Goal: Task Accomplishment & Management: Manage account settings

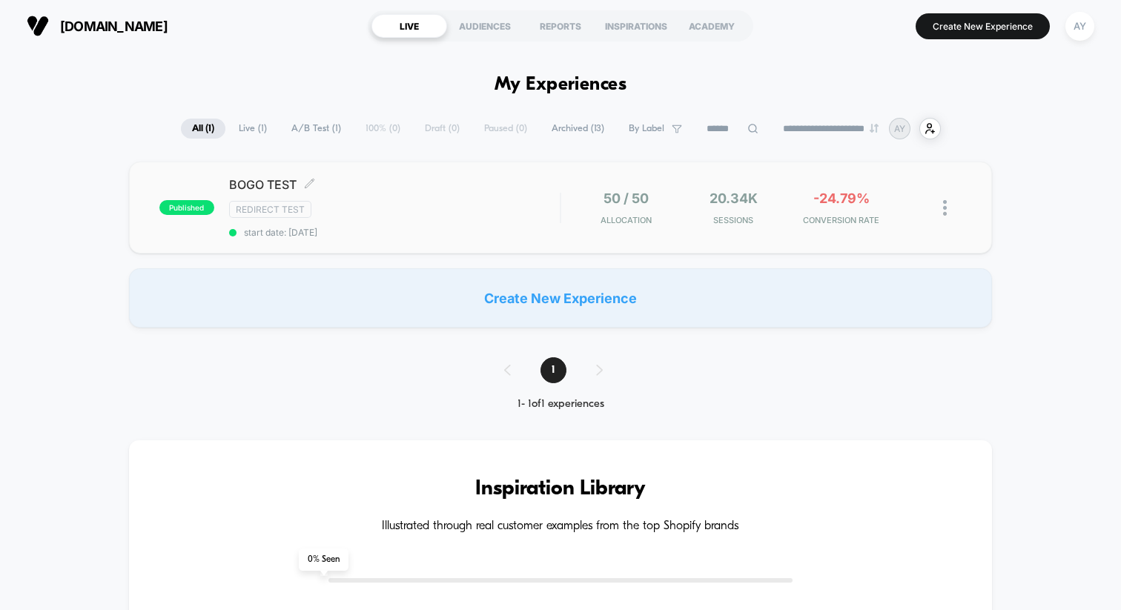
click at [546, 229] on span "start date: [DATE]" at bounding box center [394, 232] width 331 height 11
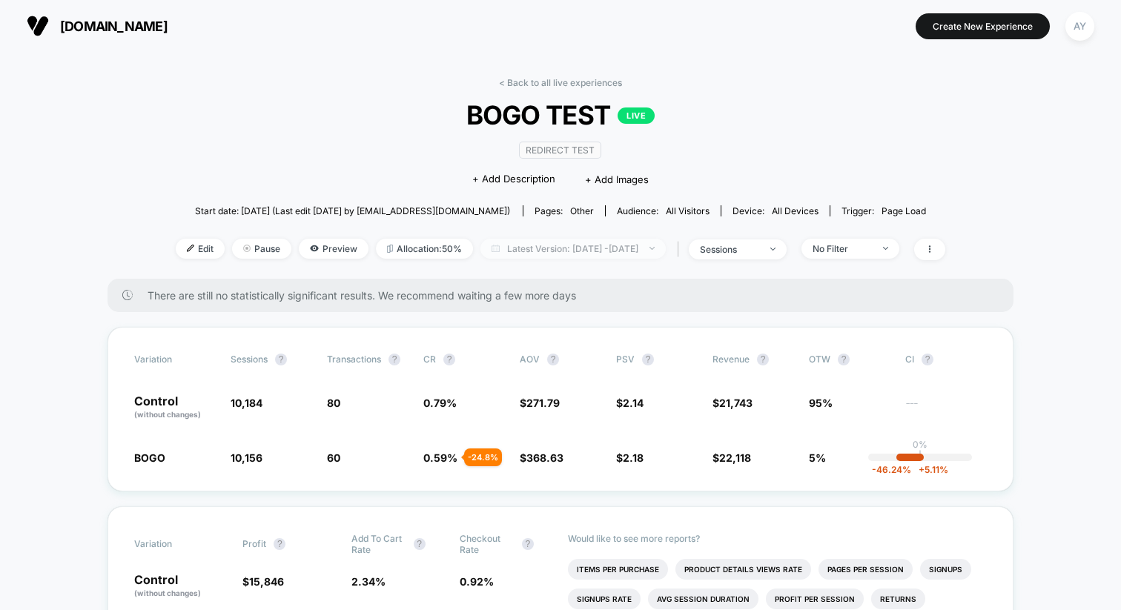
click at [542, 246] on span "Latest Version: [DATE] - [DATE]" at bounding box center [572, 249] width 185 height 20
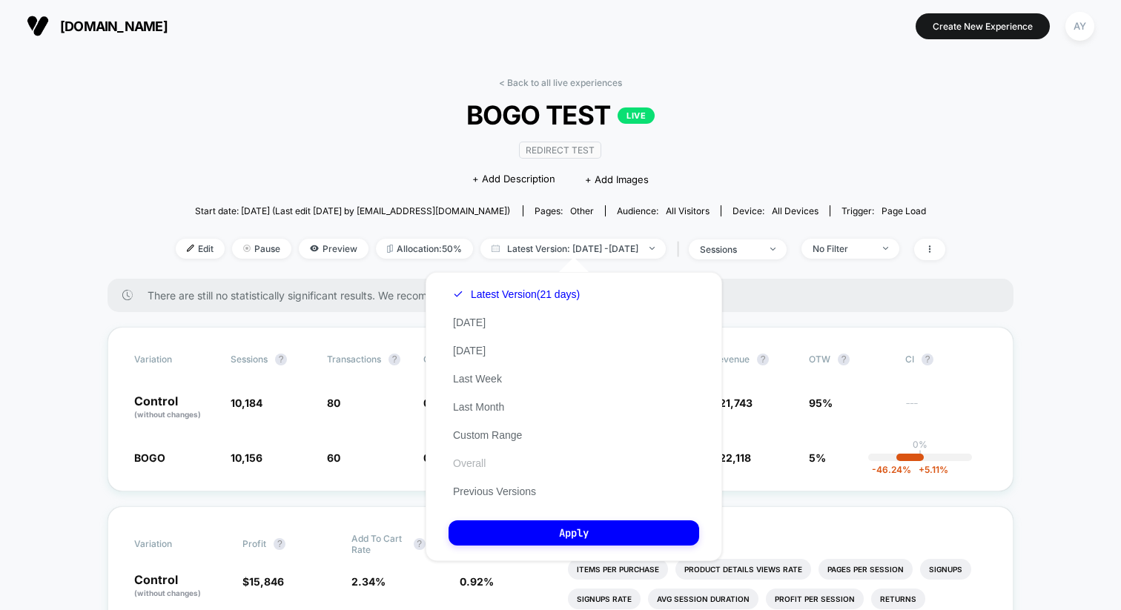
click at [484, 461] on button "Overall" at bounding box center [469, 463] width 42 height 13
click at [492, 552] on div "Latest Version (21 days) [DATE] [DATE] Last Week Last Month Custom Range Overal…" at bounding box center [573, 416] width 296 height 289
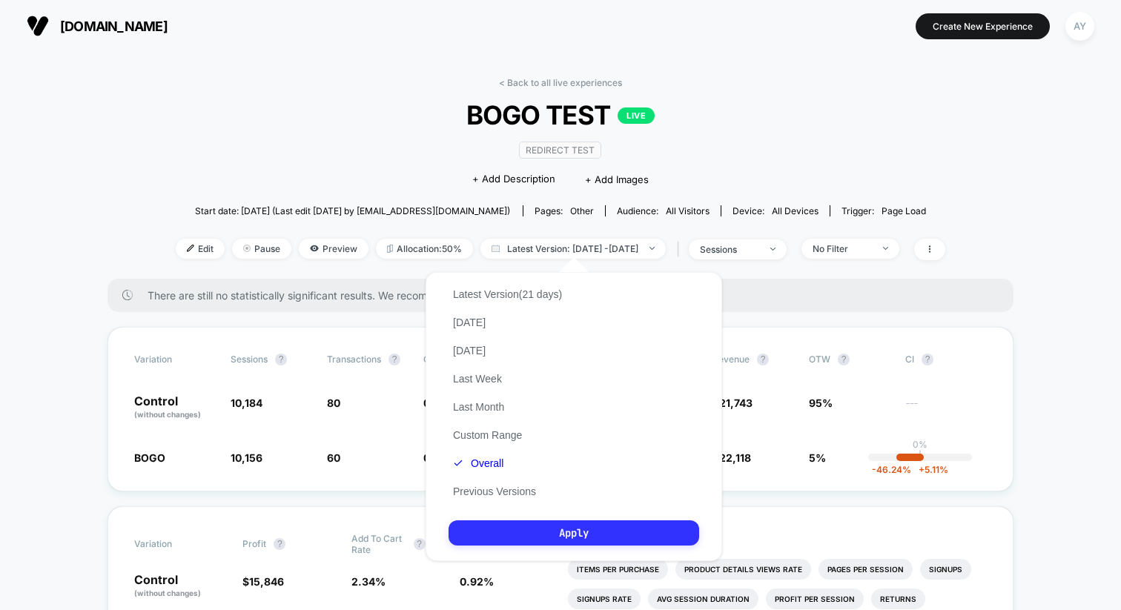
click at [492, 536] on button "Apply" at bounding box center [573, 532] width 251 height 25
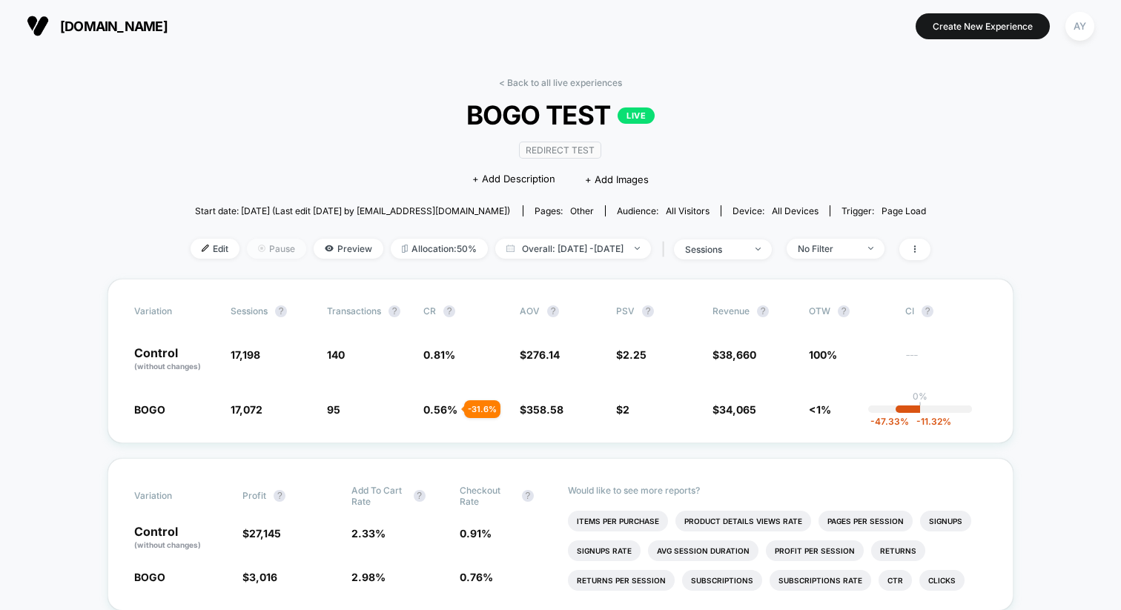
click at [259, 251] on span "Pause" at bounding box center [276, 249] width 59 height 20
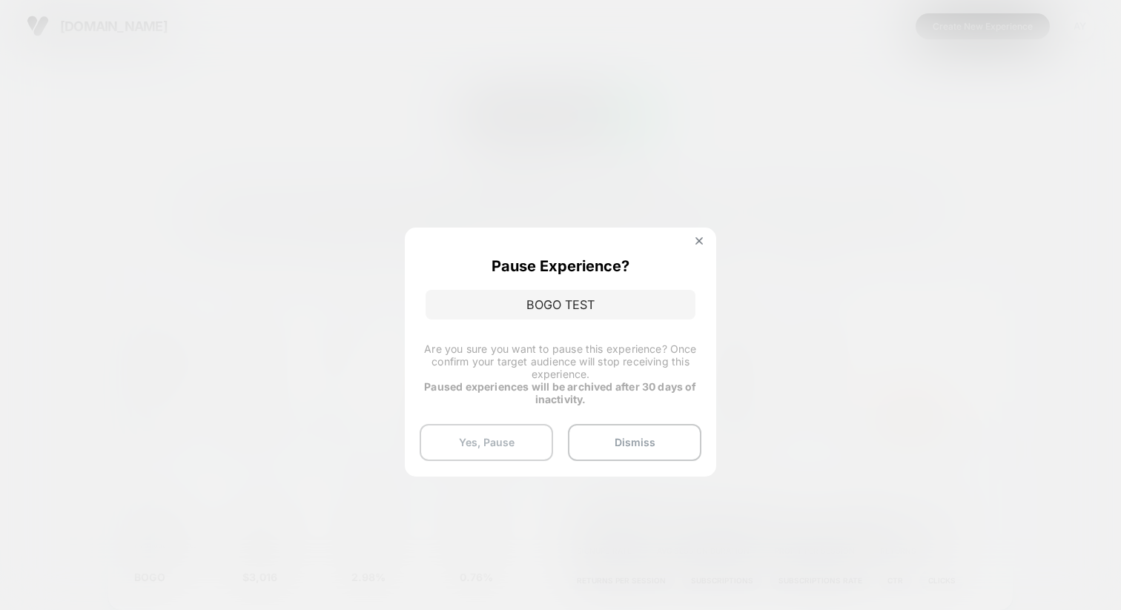
click at [542, 443] on button "Yes, Pause" at bounding box center [486, 442] width 133 height 37
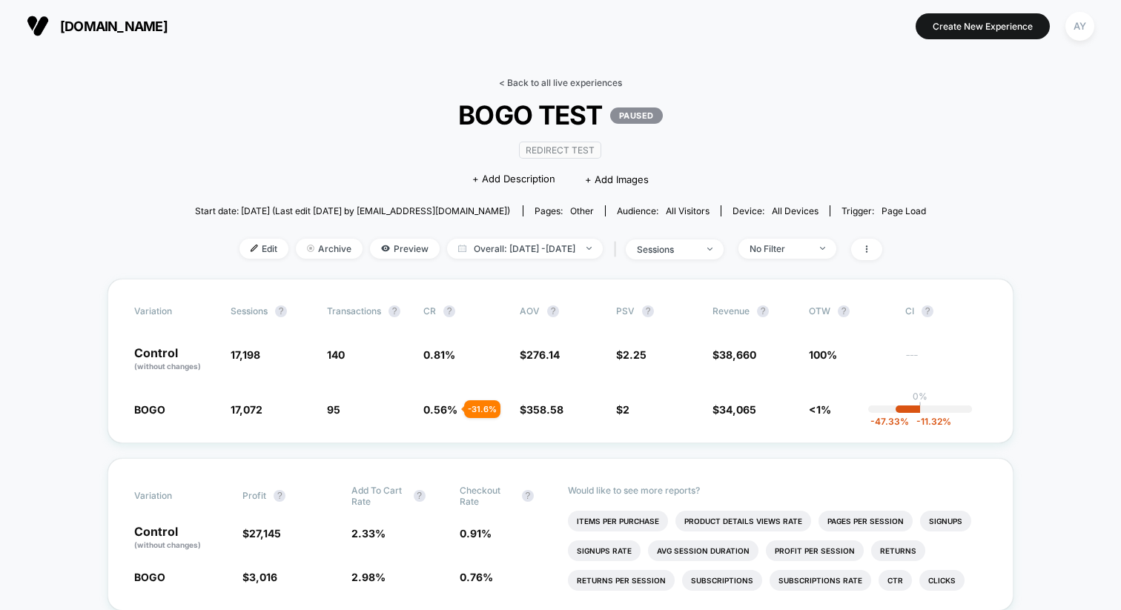
click at [509, 82] on link "< Back to all live experiences" at bounding box center [560, 82] width 123 height 11
